Goal: Book appointment/travel/reservation

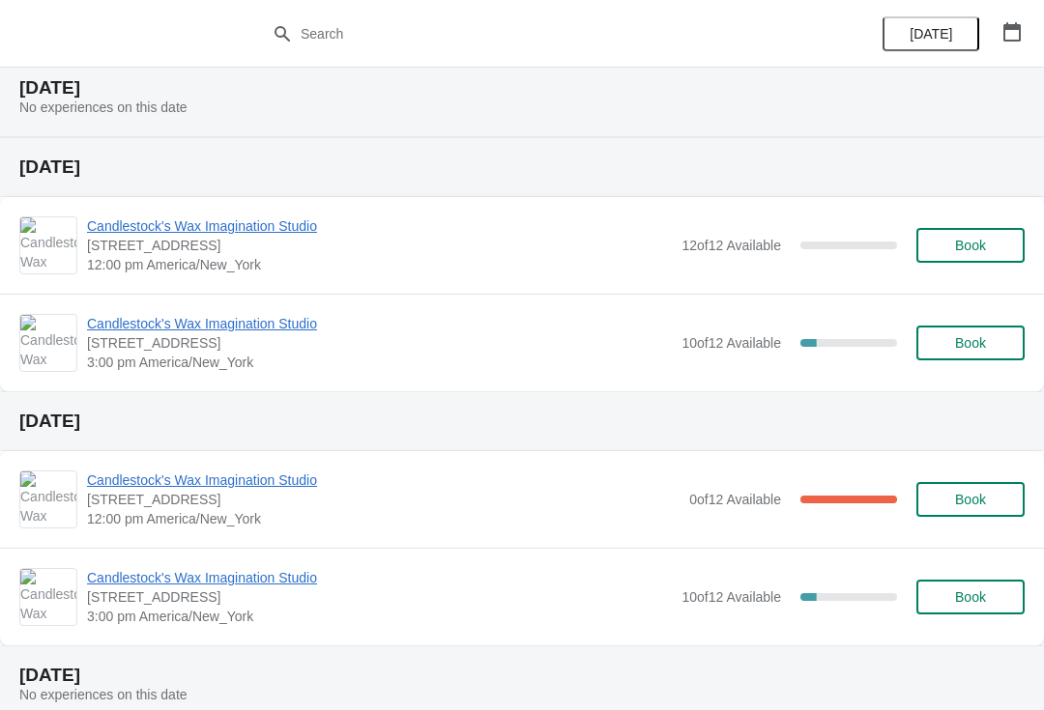
scroll to position [69, 0]
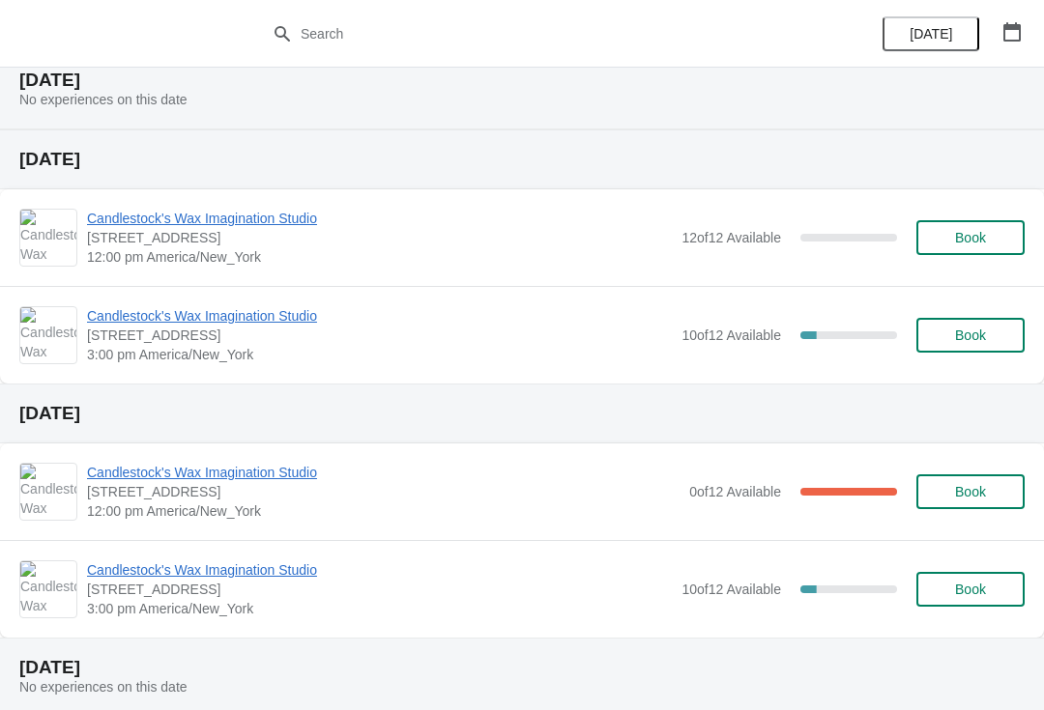
click at [989, 605] on button "Book" at bounding box center [970, 589] width 108 height 35
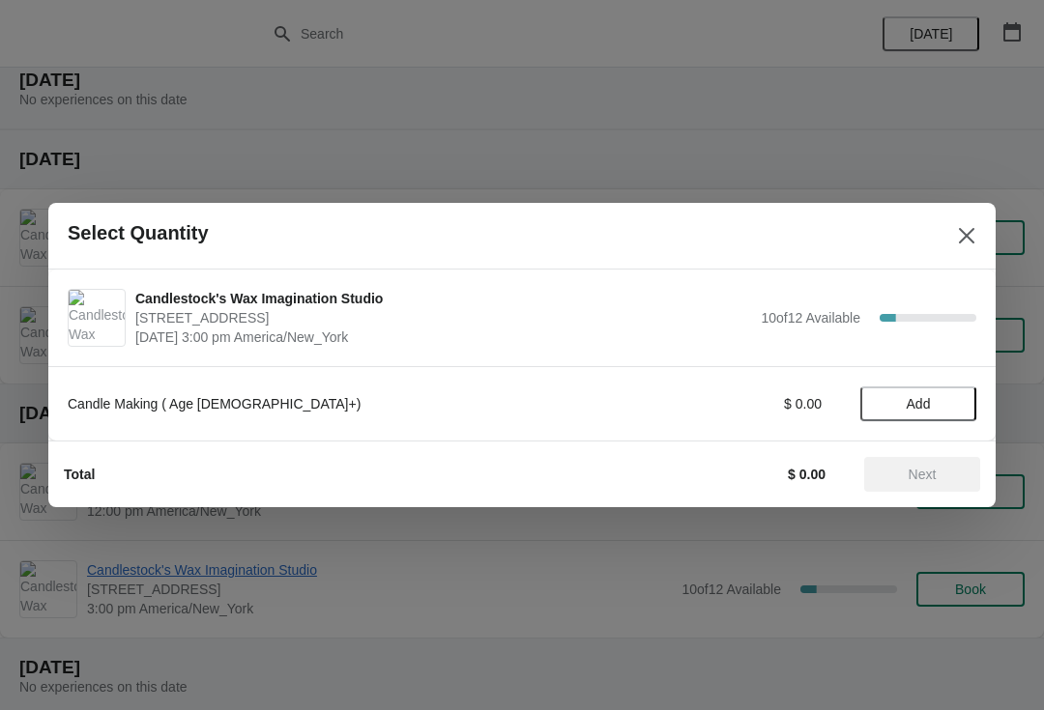
click at [899, 419] on button "Add" at bounding box center [918, 404] width 116 height 35
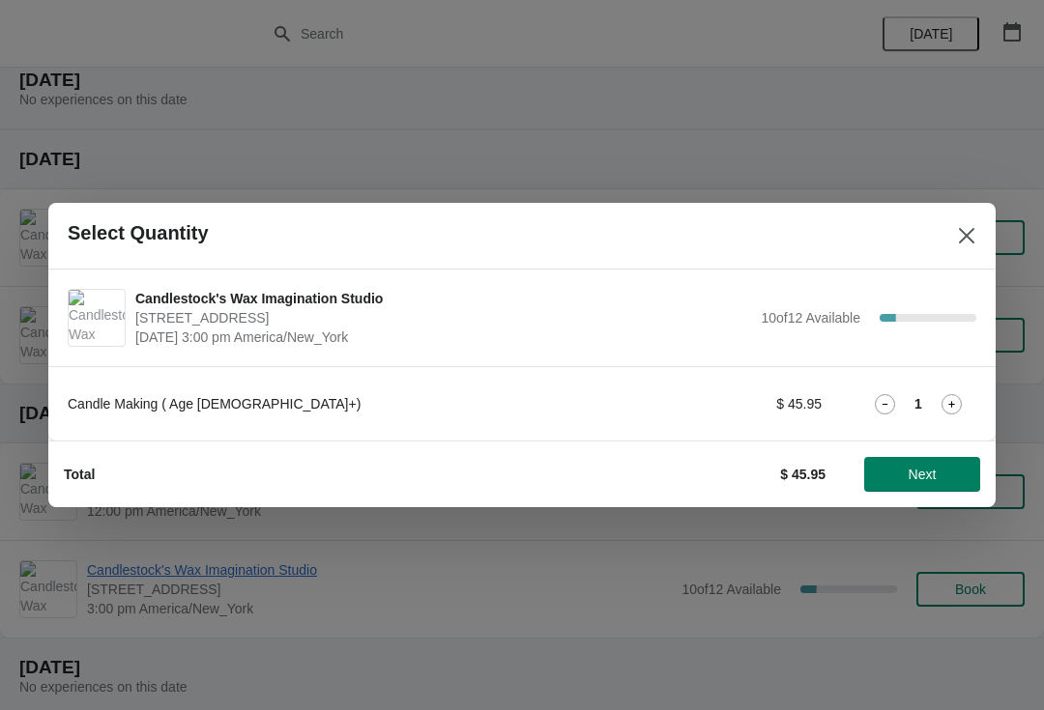
click at [912, 410] on div "1" at bounding box center [918, 404] width 116 height 20
click at [953, 400] on icon at bounding box center [951, 404] width 20 height 20
click at [964, 394] on div "2" at bounding box center [918, 404] width 116 height 20
click at [932, 477] on span "Next" at bounding box center [922, 474] width 28 height 15
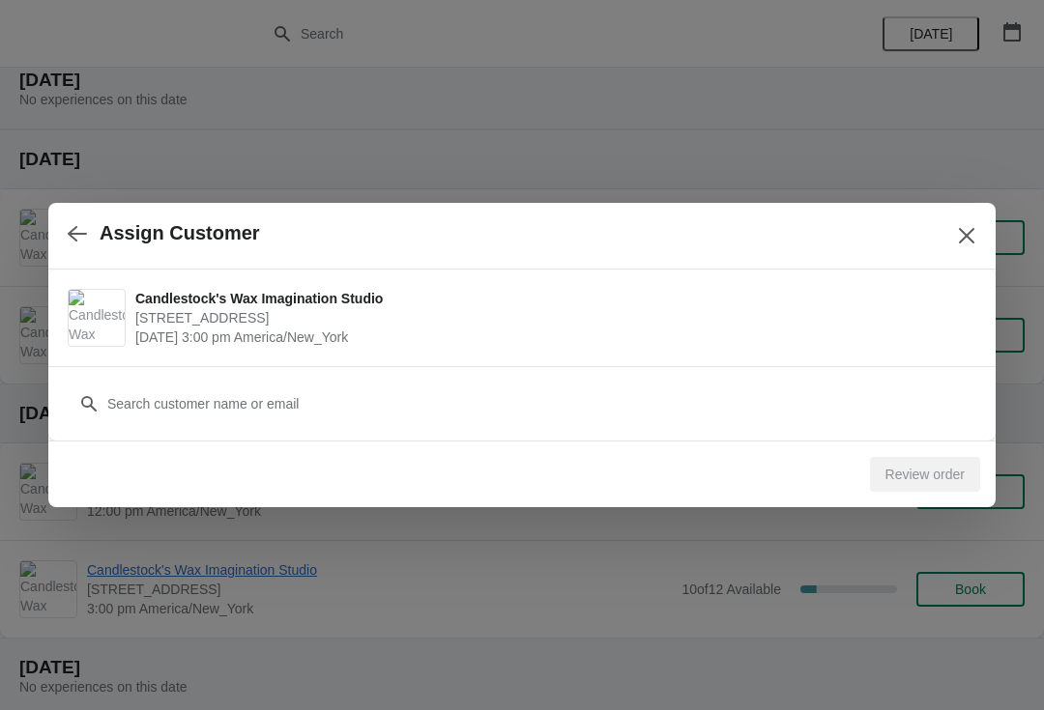
click at [82, 221] on button "button" at bounding box center [77, 234] width 35 height 38
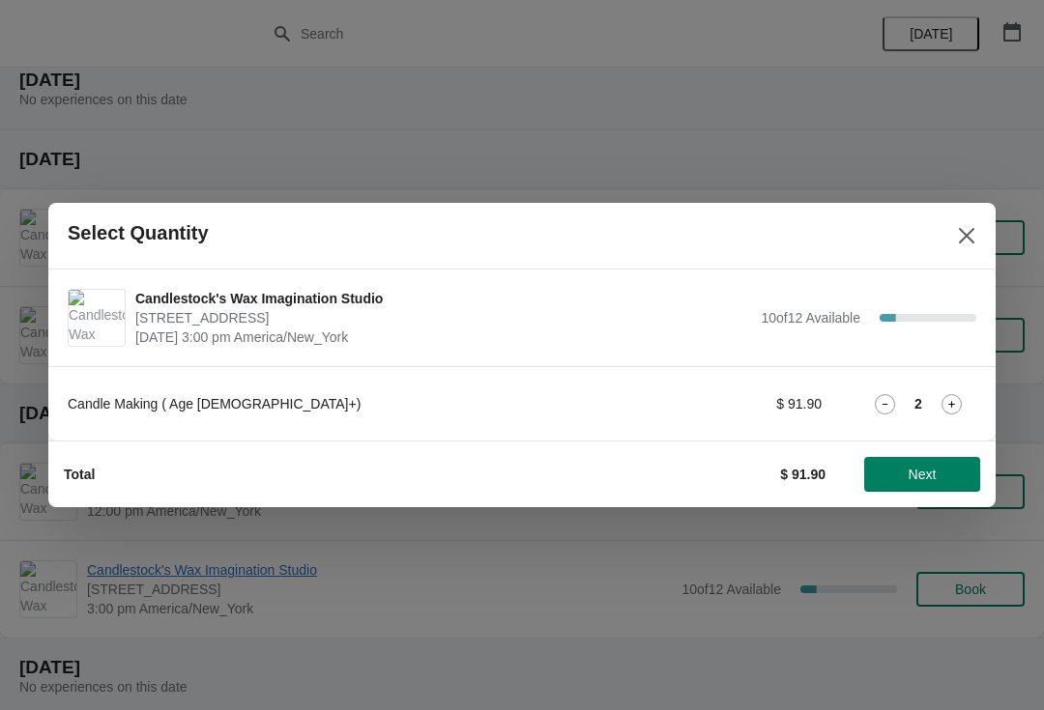
click at [959, 389] on div "Candle Making ( Age [DEMOGRAPHIC_DATA]+) $ 91.90 2" at bounding box center [522, 404] width 908 height 35
click at [943, 397] on icon at bounding box center [951, 404] width 20 height 20
click at [931, 474] on span "Next" at bounding box center [922, 474] width 28 height 15
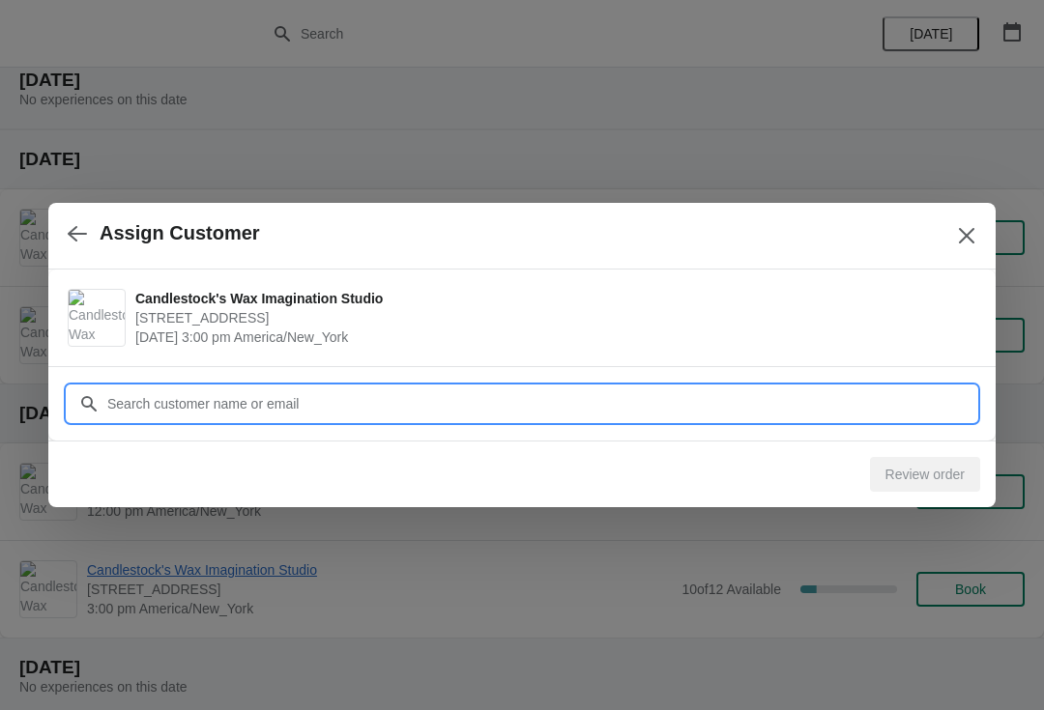
click at [157, 388] on input "Customer" at bounding box center [541, 404] width 870 height 35
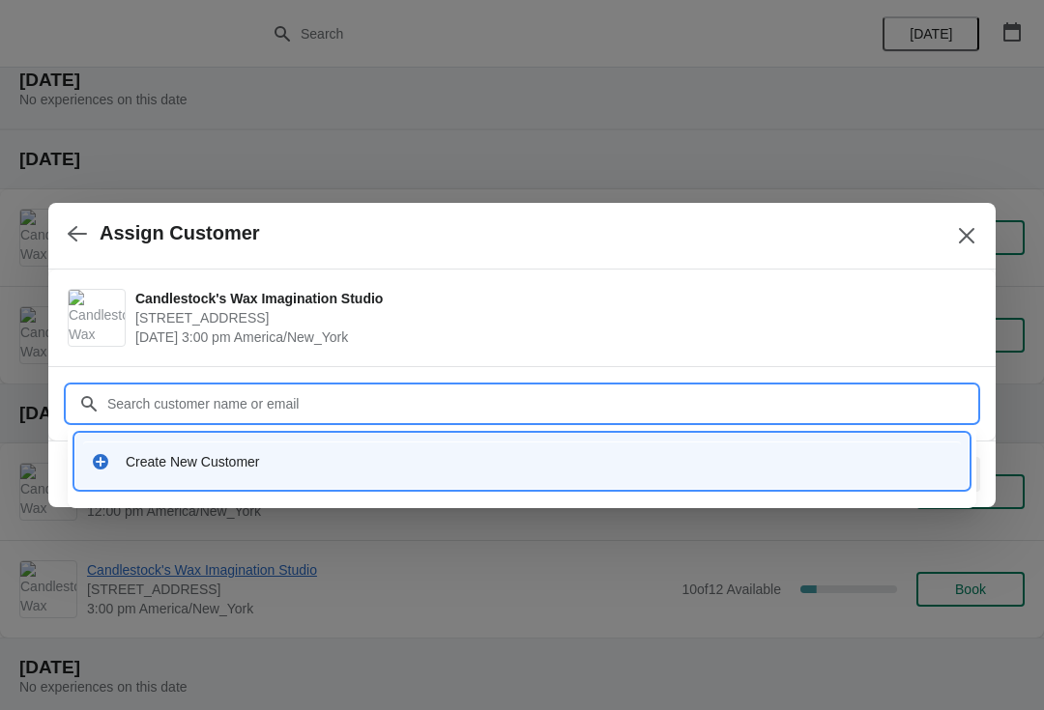
click at [451, 469] on div "Create New Customer" at bounding box center [539, 461] width 827 height 19
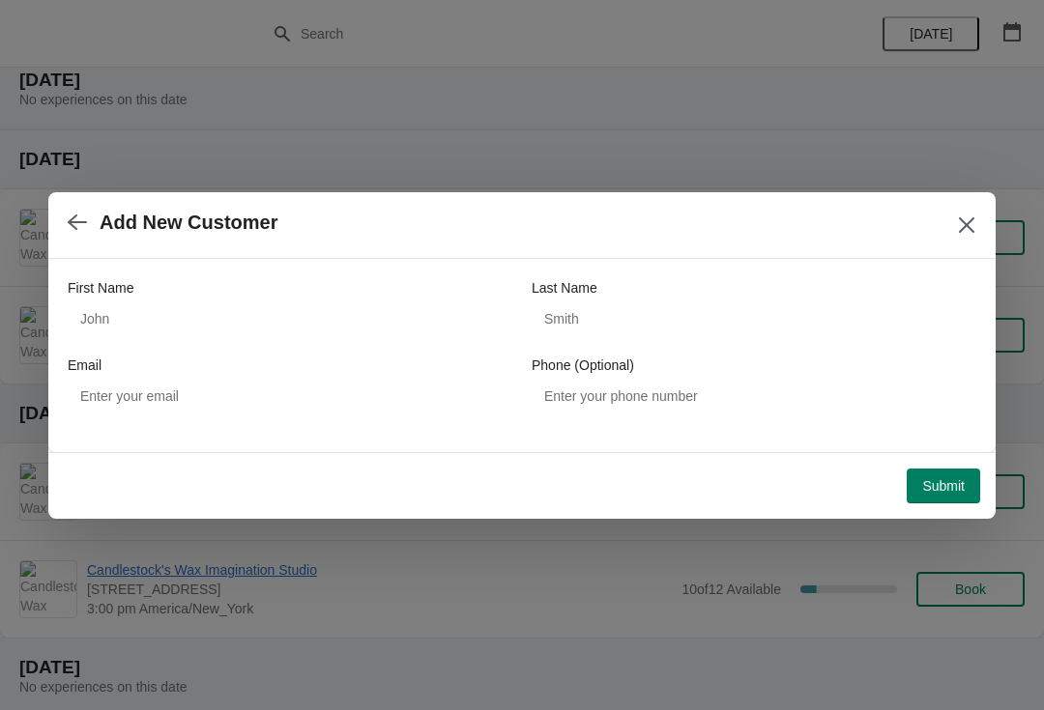
click at [116, 292] on label "First Name" at bounding box center [101, 287] width 66 height 19
click at [116, 301] on input "First Name" at bounding box center [290, 318] width 445 height 35
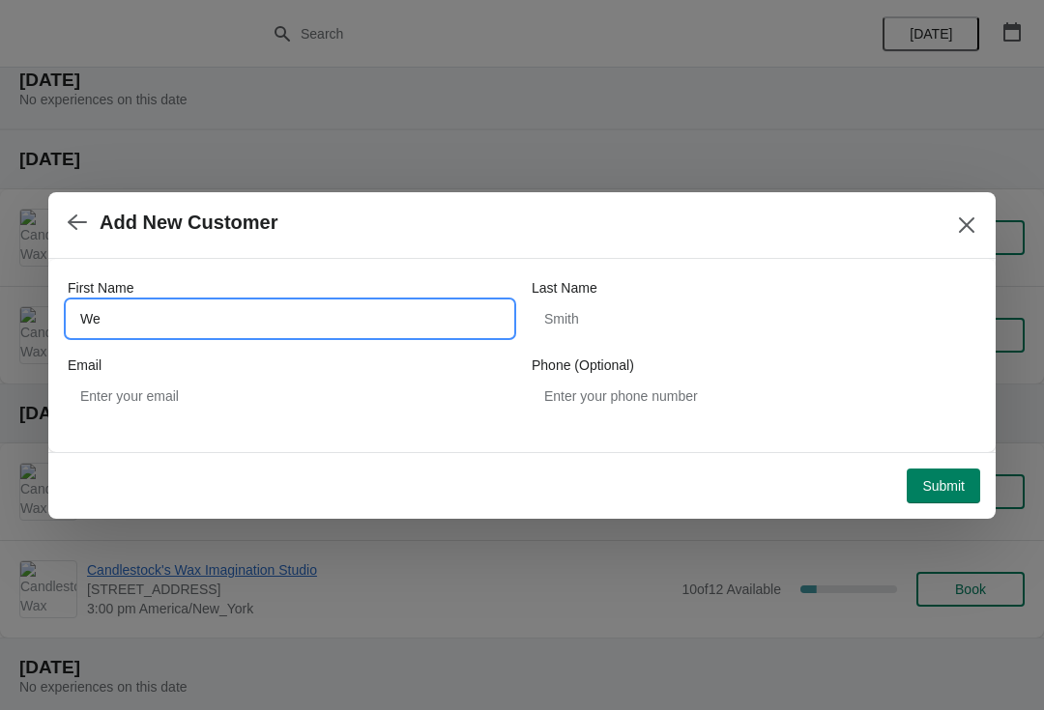
type input "W"
click at [167, 425] on div "First Name Last Name Email Phone (Optional)" at bounding box center [522, 346] width 908 height 174
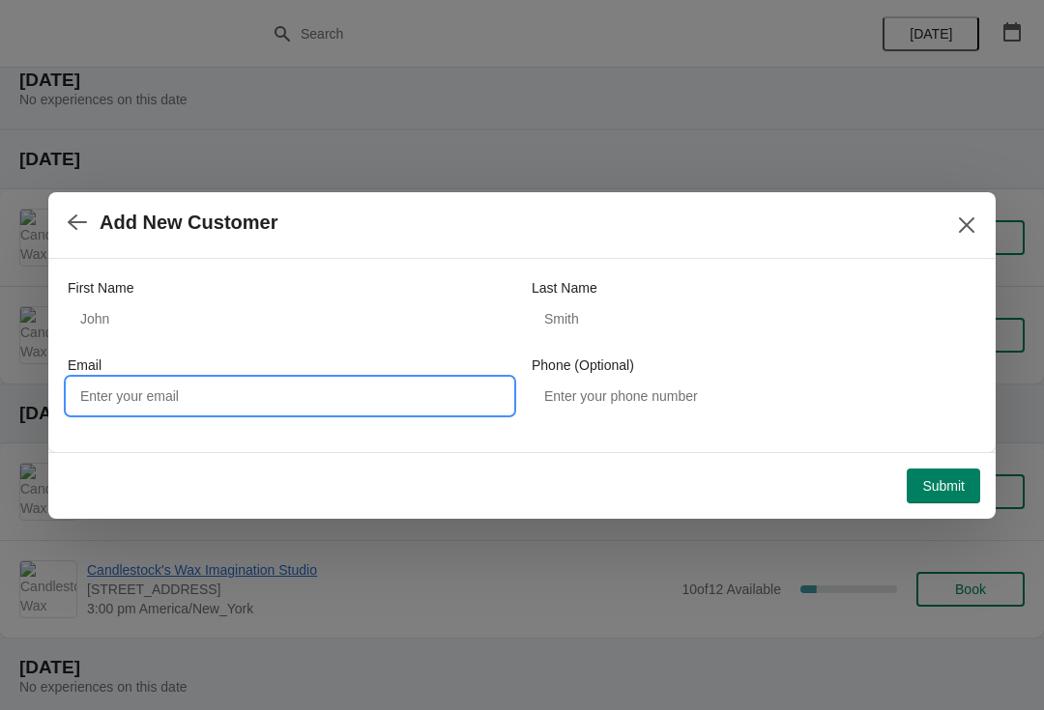
click at [138, 380] on input "Email" at bounding box center [290, 396] width 445 height 35
type input "[EMAIL_ADDRESS][DOMAIN_NAME]"
click at [129, 295] on label "First Name" at bounding box center [101, 287] width 66 height 19
click at [129, 301] on input "First Name" at bounding box center [290, 318] width 445 height 35
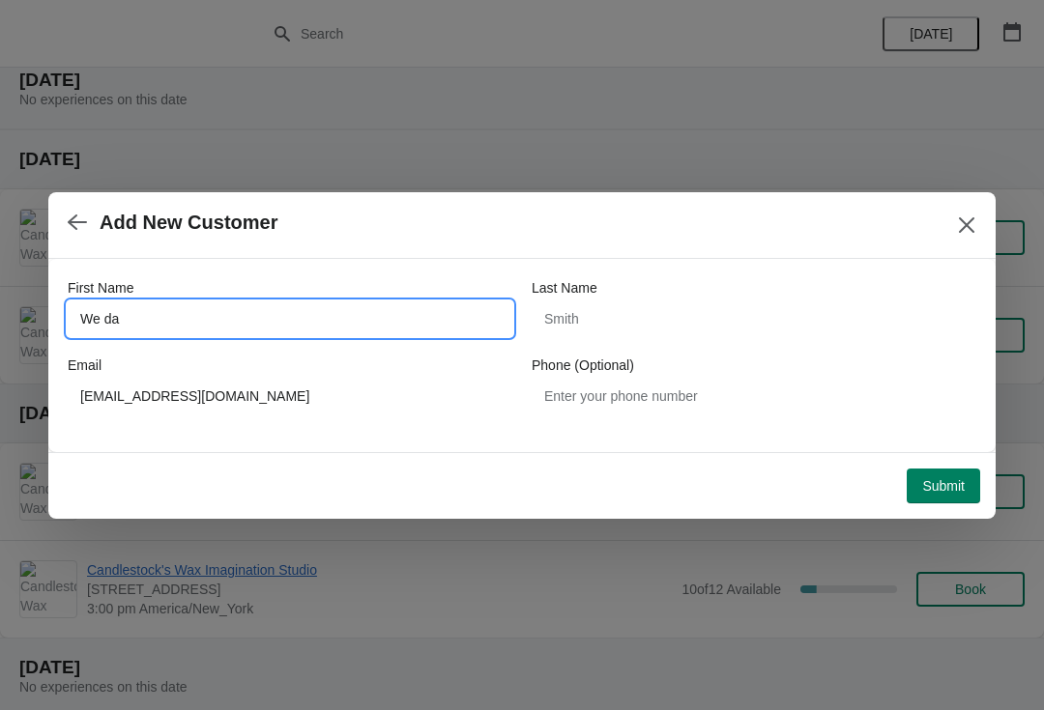
type input "We da"
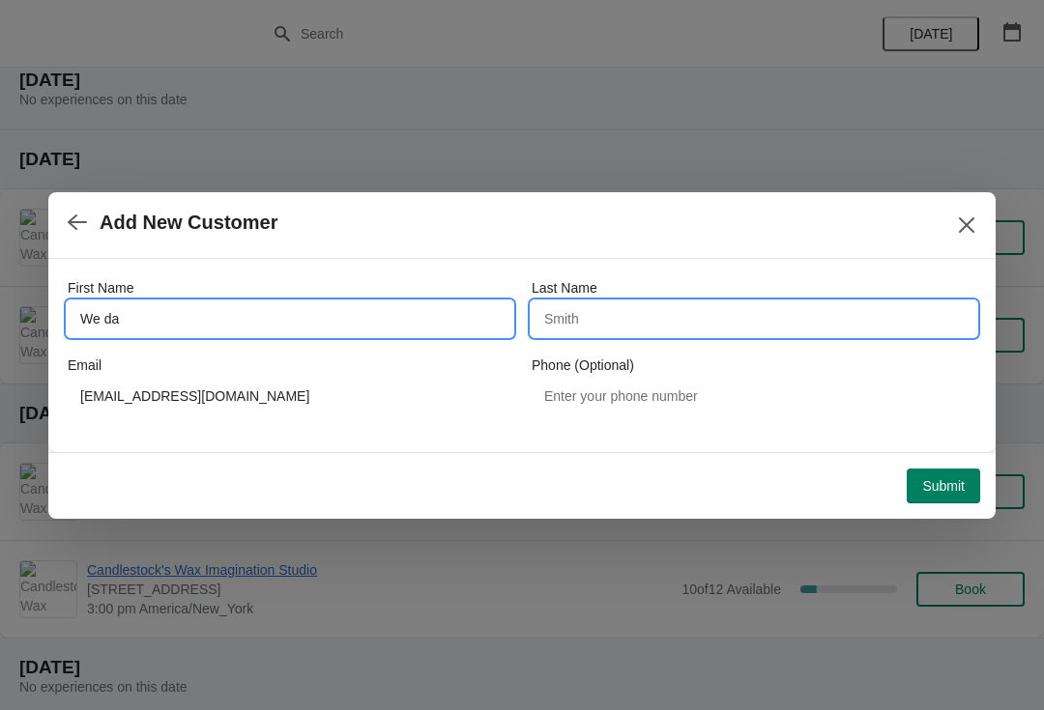
click at [660, 324] on input "Last Name" at bounding box center [753, 318] width 445 height 35
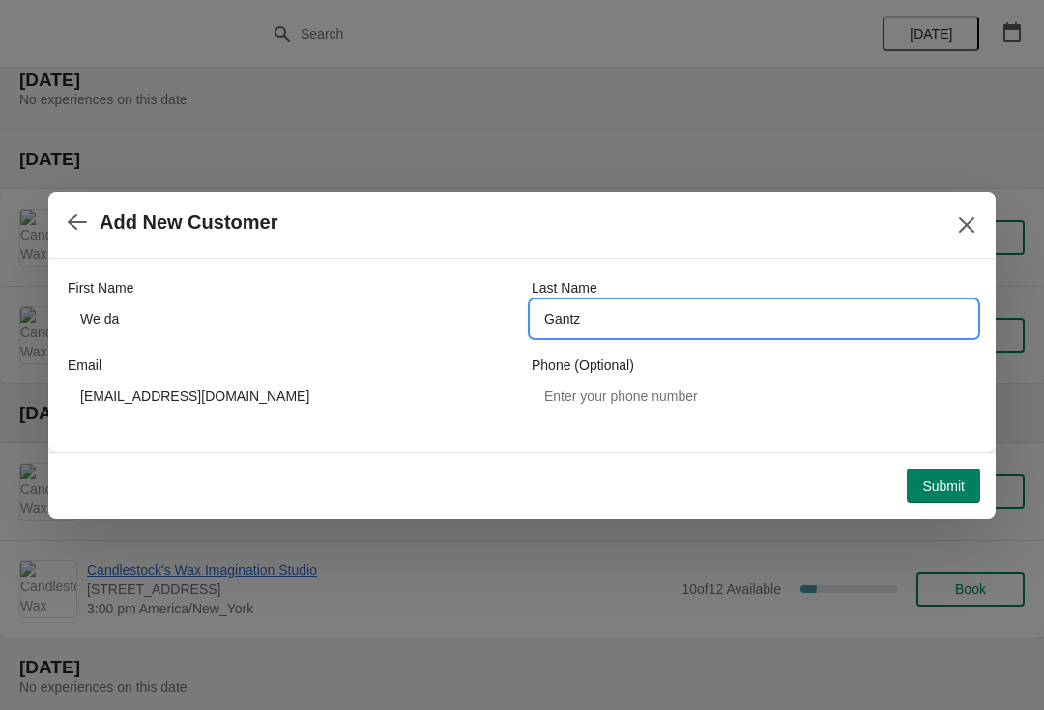
type input "Gantz"
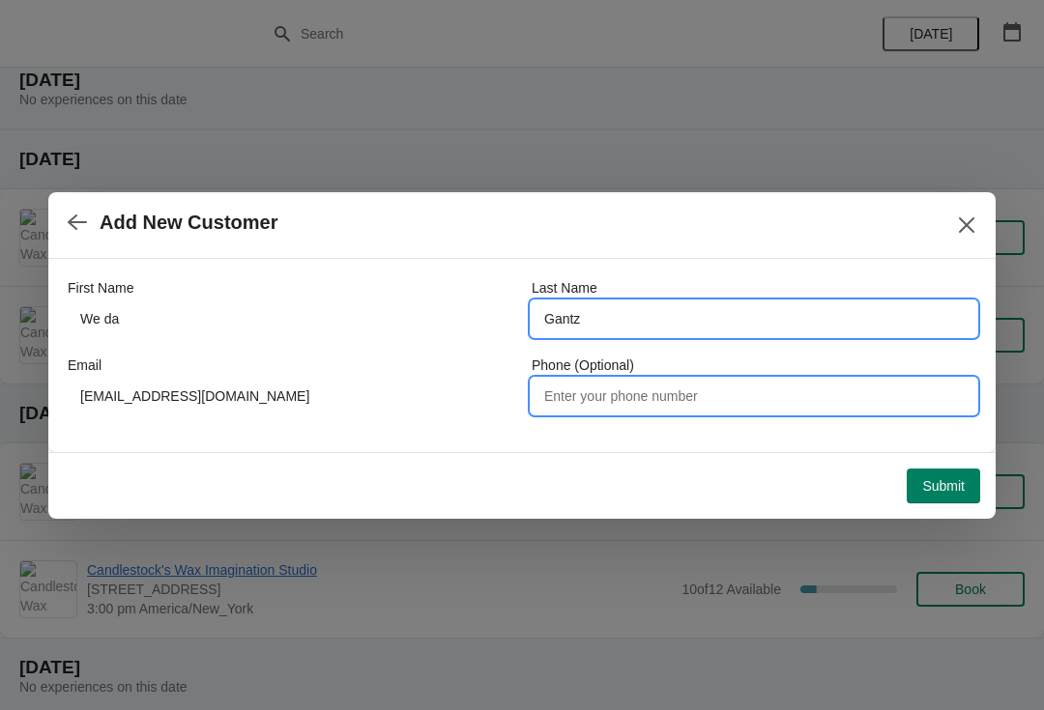
click at [679, 405] on input "Phone (Optional)" at bounding box center [753, 396] width 445 height 35
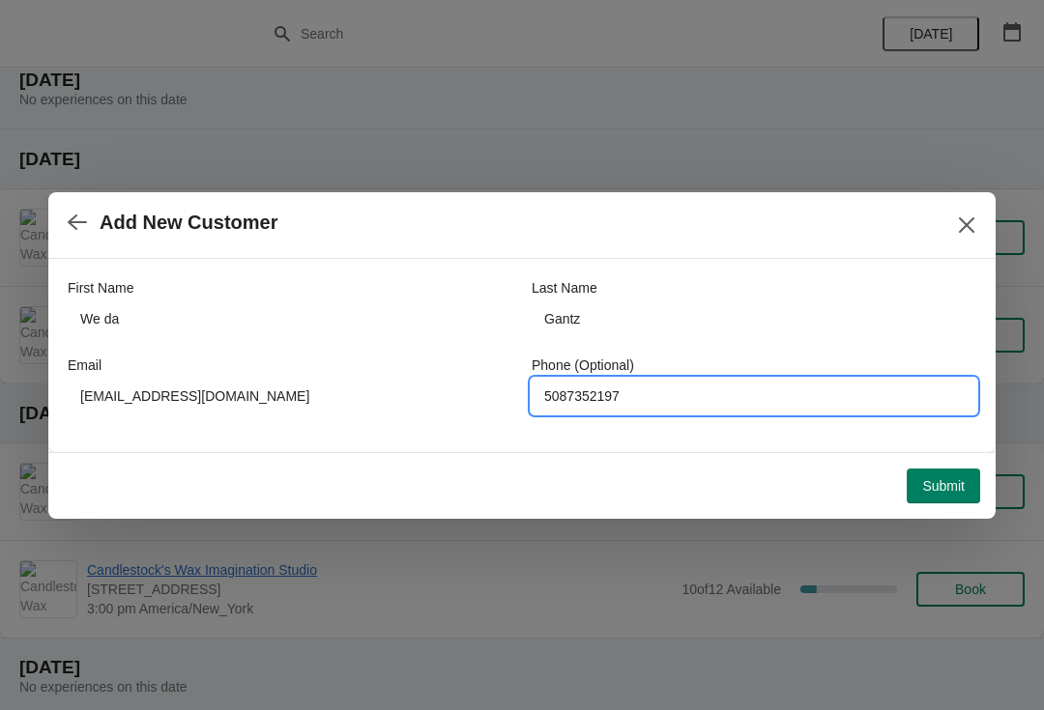
type input "5087352197"
click at [946, 488] on span "Submit" at bounding box center [943, 485] width 43 height 15
